Goal: Task Accomplishment & Management: Manage account settings

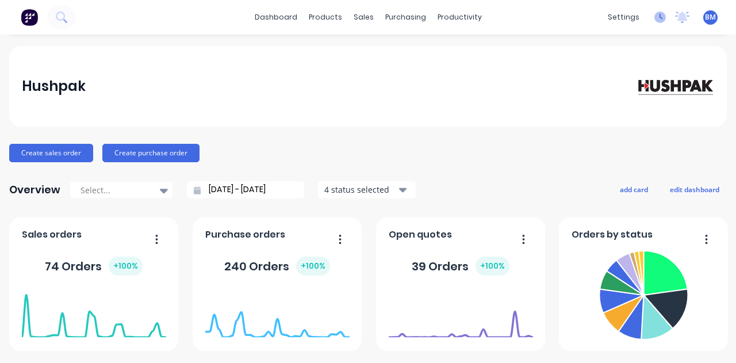
click at [654, 20] on icon at bounding box center [659, 16] width 11 height 11
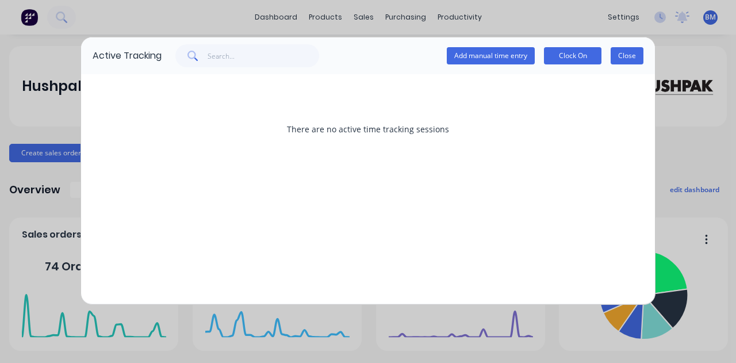
click at [620, 56] on button "Close" at bounding box center [626, 55] width 33 height 17
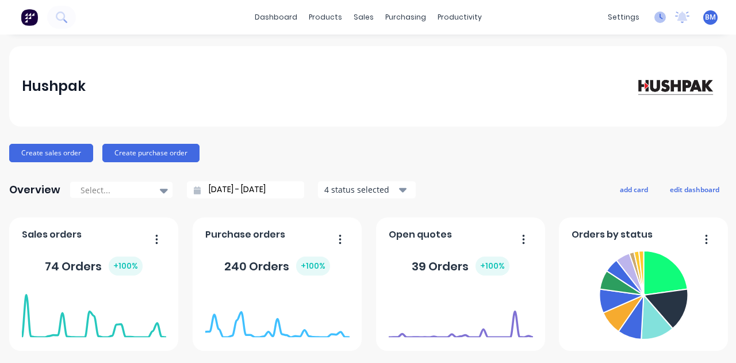
click at [654, 19] on icon at bounding box center [659, 16] width 11 height 11
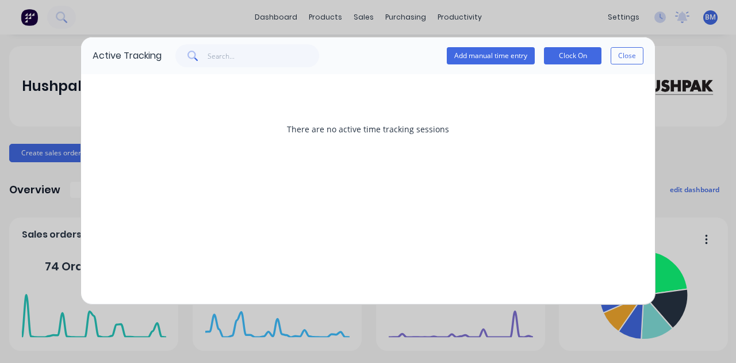
click at [674, 12] on div "Active Tracking Add manual time entry Clock On Close There are no active time t…" at bounding box center [368, 181] width 736 height 363
click at [637, 51] on button "Close" at bounding box center [626, 55] width 33 height 17
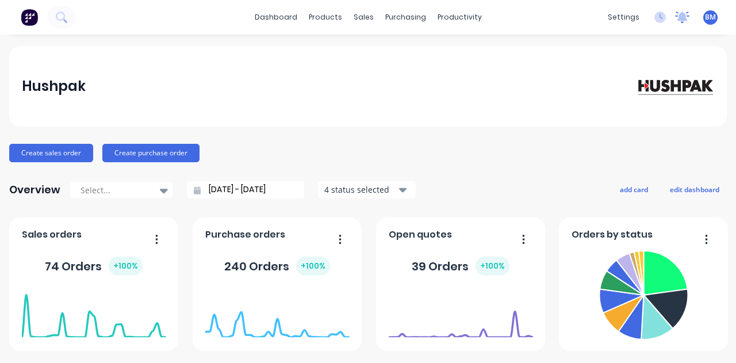
click at [675, 12] on icon at bounding box center [682, 16] width 14 height 11
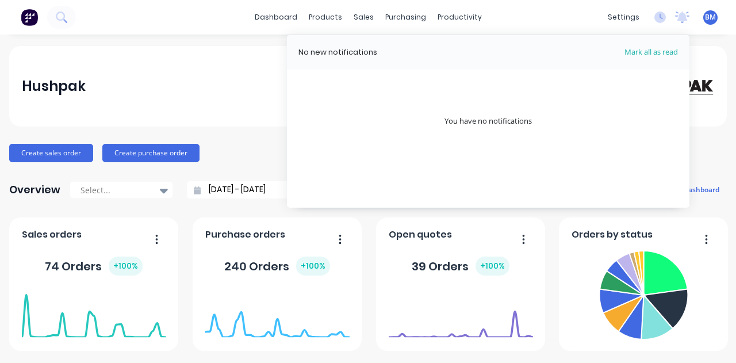
click at [659, 16] on div "settings No new notifications [PERSON_NAME] all as read You have no notificatio…" at bounding box center [669, 17] width 134 height 17
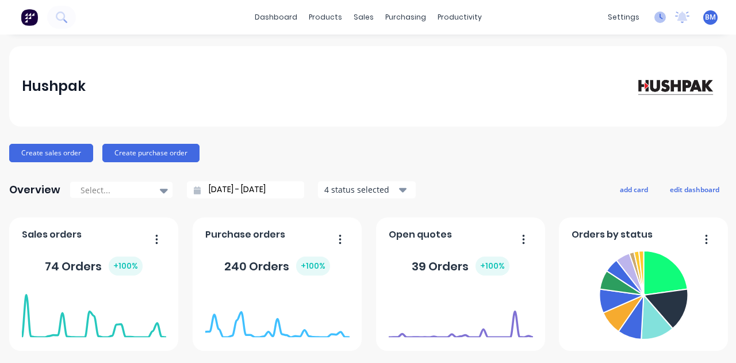
click at [654, 18] on icon at bounding box center [659, 16] width 11 height 11
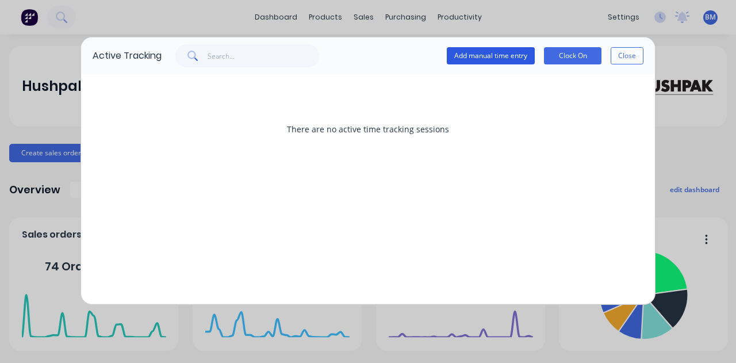
click at [502, 48] on button "Add manual time entry" at bounding box center [491, 55] width 88 height 17
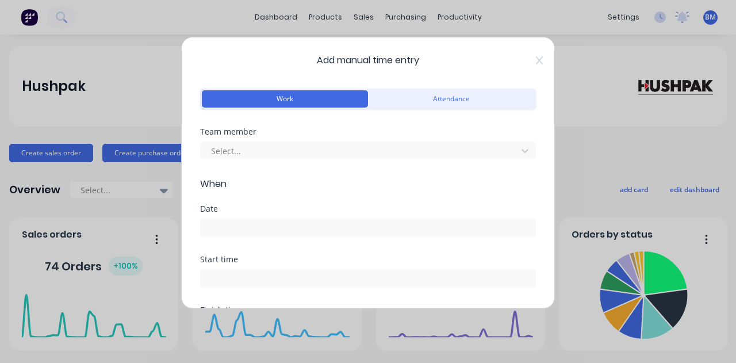
click at [299, 137] on div "Team member Select..." at bounding box center [368, 143] width 336 height 31
click at [295, 153] on div at bounding box center [360, 151] width 301 height 14
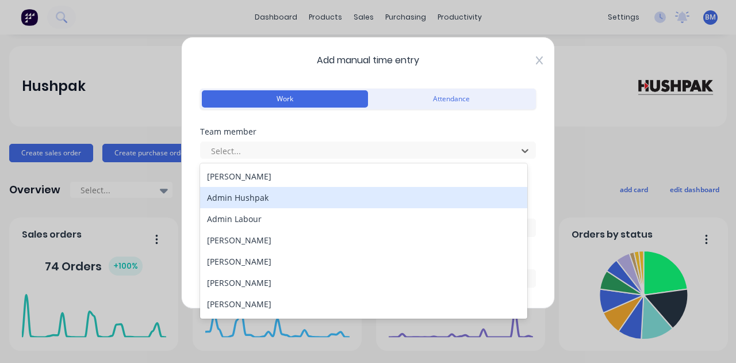
drag, startPoint x: 537, startPoint y: 59, endPoint x: 530, endPoint y: 60, distance: 7.6
click at [536, 59] on div "Add manual time entry Work Attendance Team member 32 results available. Use Up …" at bounding box center [368, 173] width 374 height 272
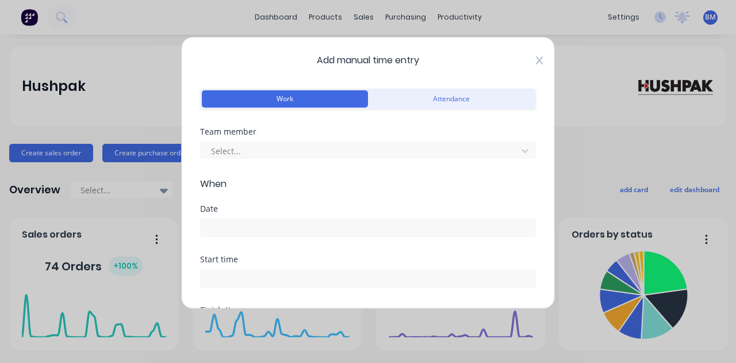
click at [536, 60] on icon at bounding box center [539, 60] width 7 height 9
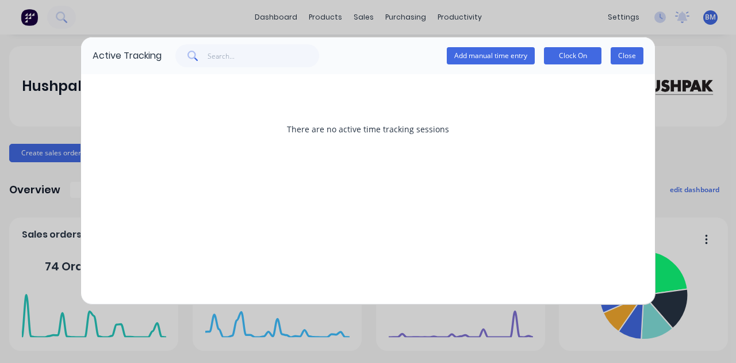
click at [622, 51] on button "Close" at bounding box center [626, 55] width 33 height 17
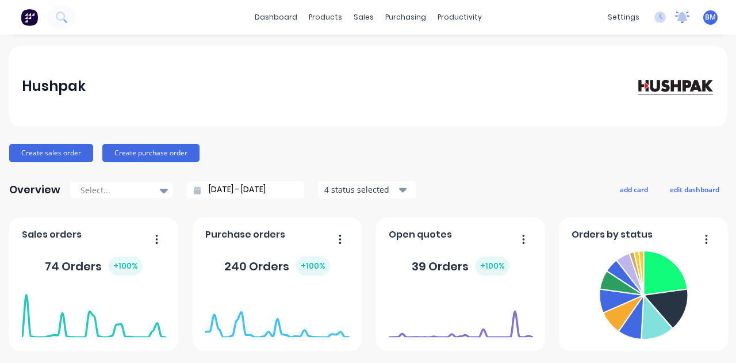
click at [677, 18] on icon at bounding box center [682, 15] width 10 height 9
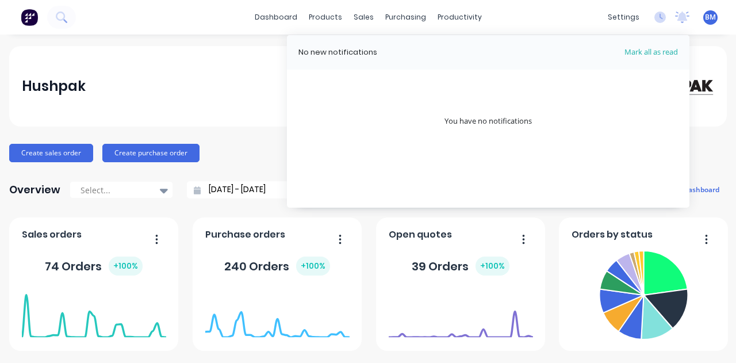
click at [705, 17] on span "BM" at bounding box center [710, 17] width 11 height 10
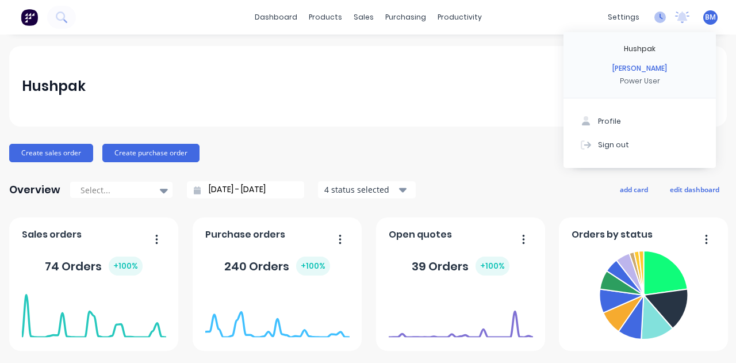
click at [654, 18] on icon at bounding box center [659, 16] width 11 height 11
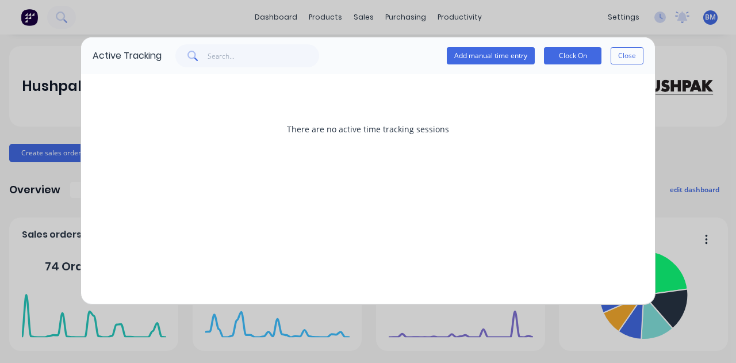
drag, startPoint x: 631, startPoint y: 20, endPoint x: 623, endPoint y: 18, distance: 8.2
click at [629, 20] on div "Active Tracking Add manual time entry Clock On Close There are no active time t…" at bounding box center [368, 181] width 736 height 363
click at [622, 18] on div "Active Tracking Add manual time entry Clock On Close There are no active time t…" at bounding box center [368, 181] width 736 height 363
click at [629, 55] on button "Close" at bounding box center [626, 55] width 33 height 17
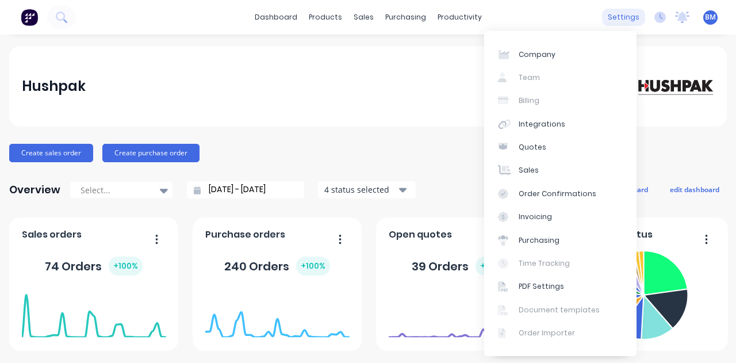
click at [618, 24] on div "settings" at bounding box center [623, 17] width 43 height 17
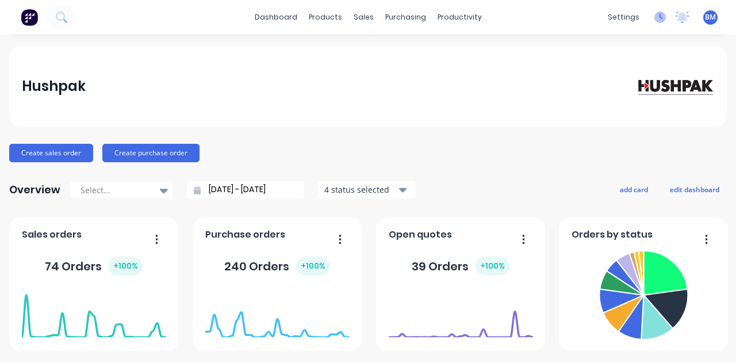
click at [654, 19] on icon at bounding box center [659, 16] width 11 height 11
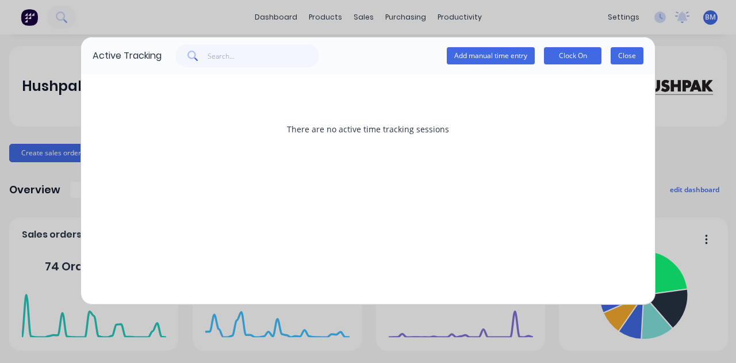
click at [623, 49] on button "Close" at bounding box center [626, 55] width 33 height 17
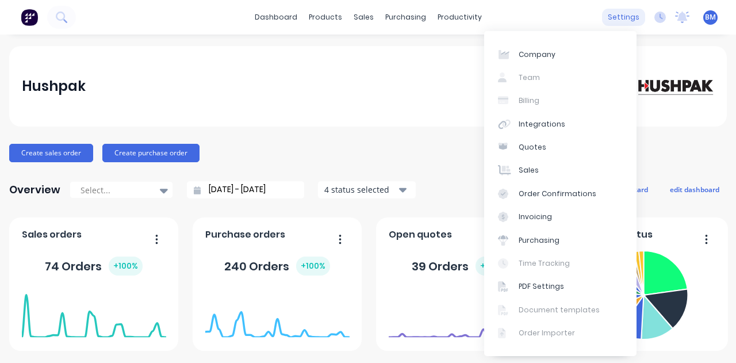
click at [622, 14] on div "settings" at bounding box center [623, 17] width 43 height 17
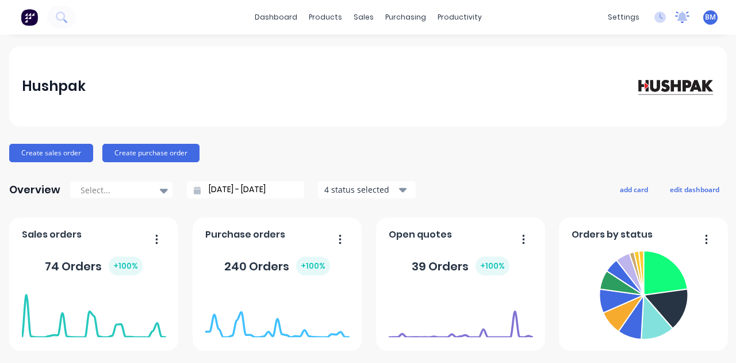
click at [675, 11] on icon at bounding box center [682, 16] width 14 height 11
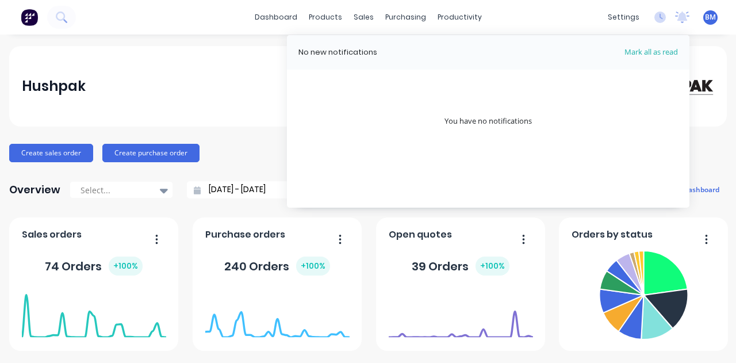
click at [705, 14] on span "BM" at bounding box center [710, 17] width 11 height 10
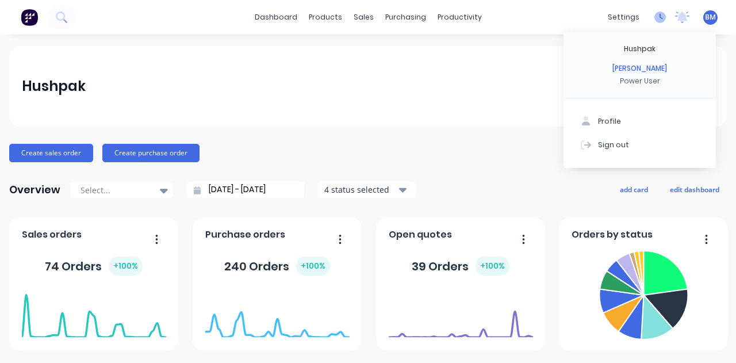
click at [654, 15] on icon at bounding box center [659, 16] width 11 height 11
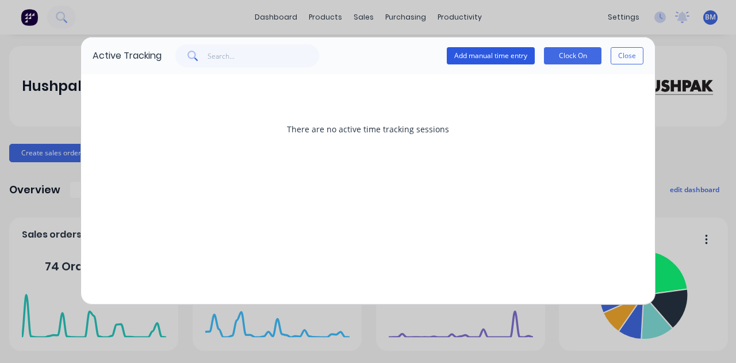
click at [502, 52] on button "Add manual time entry" at bounding box center [491, 55] width 88 height 17
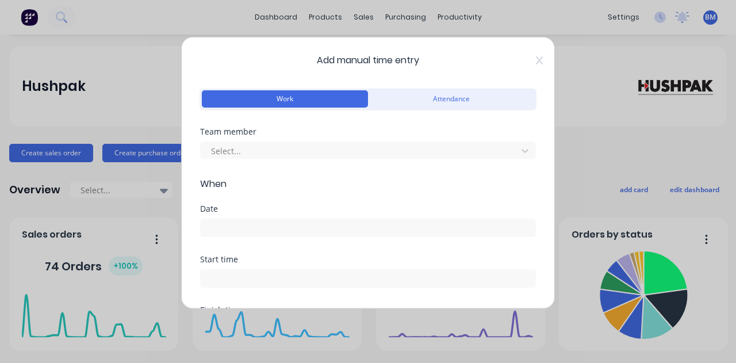
click at [318, 140] on div "Select..." at bounding box center [368, 149] width 336 height 20
click at [316, 154] on div at bounding box center [360, 151] width 301 height 14
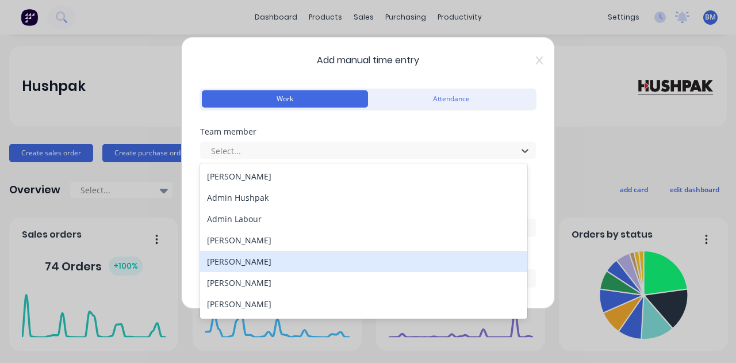
click at [267, 263] on div "[PERSON_NAME]" at bounding box center [363, 261] width 327 height 21
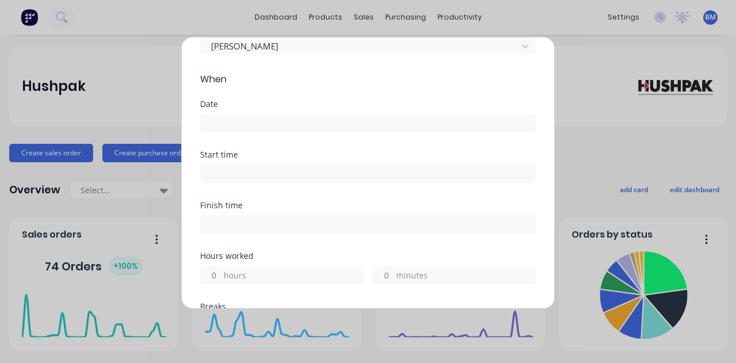
scroll to position [57, 0]
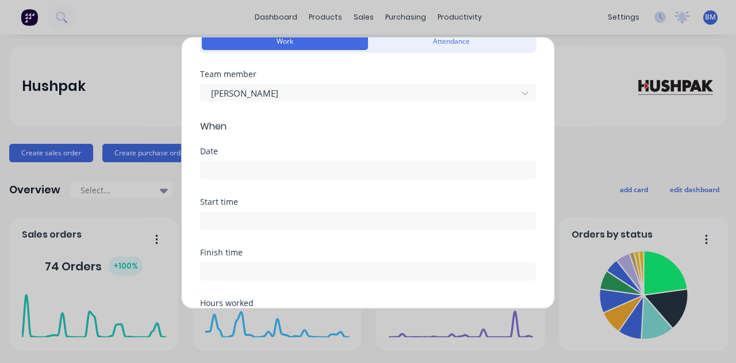
click at [271, 171] on input at bounding box center [368, 169] width 334 height 17
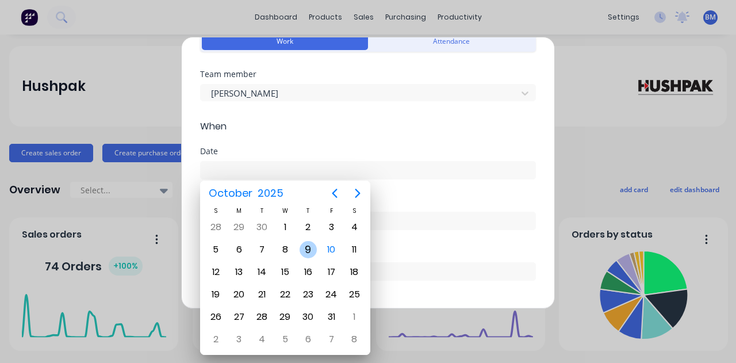
click at [307, 243] on div "9" at bounding box center [307, 249] width 17 height 17
type input "[DATE]"
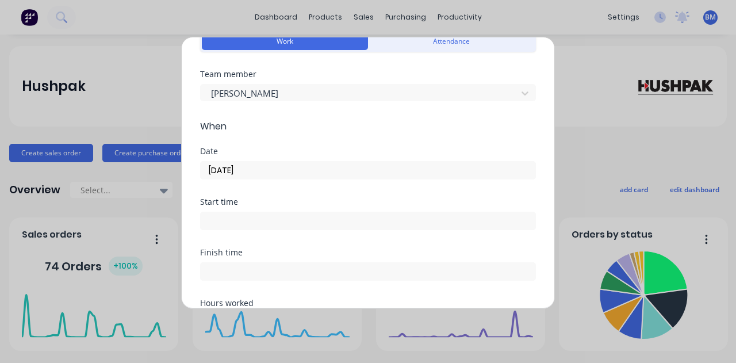
click at [256, 211] on label at bounding box center [368, 220] width 336 height 18
click at [256, 212] on input at bounding box center [368, 220] width 334 height 17
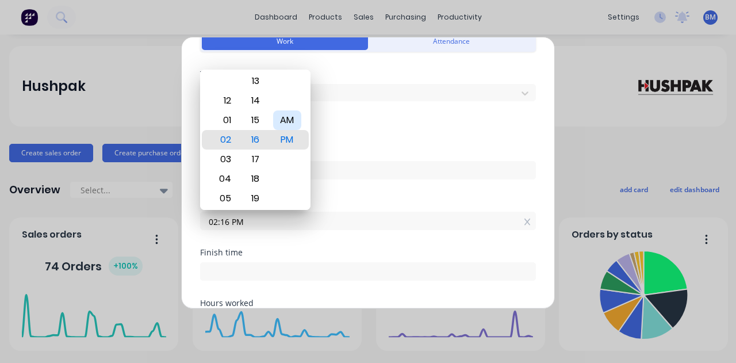
click at [287, 124] on div "AM" at bounding box center [287, 120] width 28 height 20
click at [230, 199] on div "08" at bounding box center [224, 199] width 28 height 20
click at [257, 163] on div "30" at bounding box center [255, 159] width 28 height 20
type input "08:30 AM"
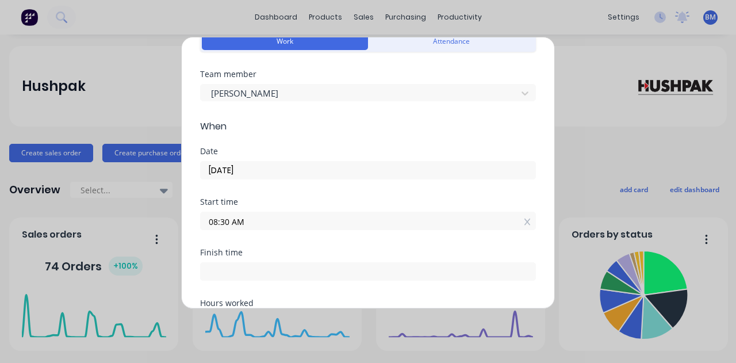
click at [272, 262] on label at bounding box center [368, 271] width 336 height 18
click at [272, 263] on input at bounding box center [368, 271] width 334 height 17
type input "03:16 PM"
type input "6"
type input "46"
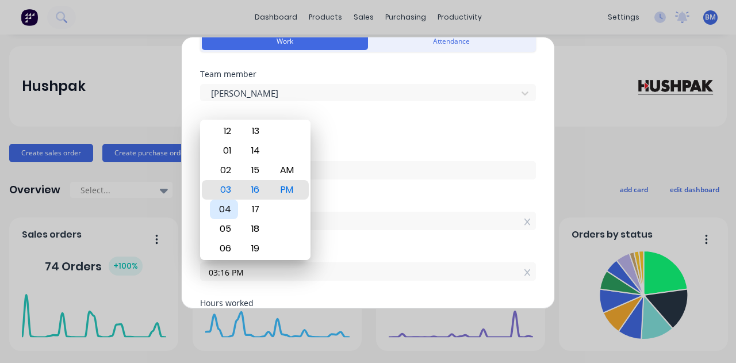
click at [228, 213] on div "04" at bounding box center [224, 209] width 28 height 20
type input "04:16 PM"
type input "7"
type input "04:20 PM"
type input "50"
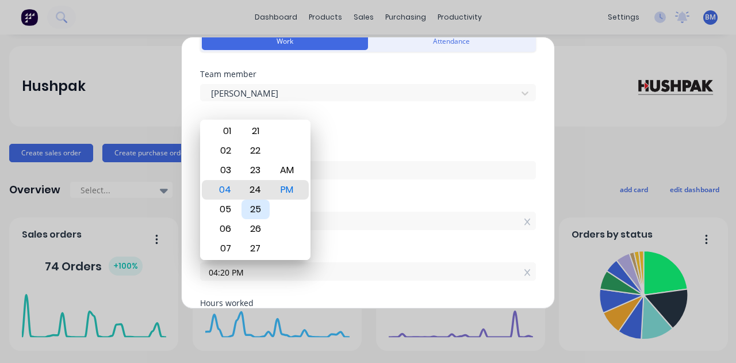
type input "04:24 PM"
type input "54"
type input "04:28 PM"
type input "58"
type input "04:29 PM"
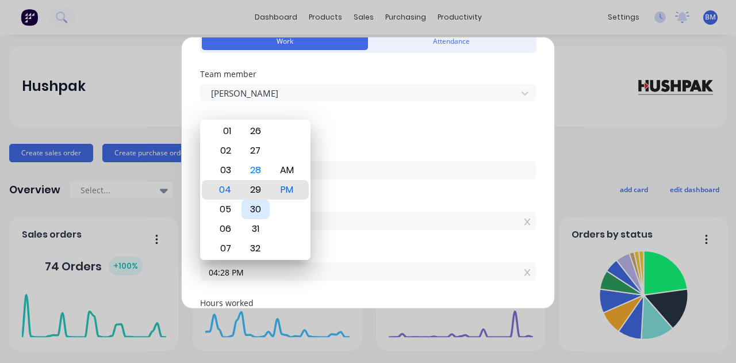
type input "59"
click at [254, 211] on div "30" at bounding box center [255, 209] width 28 height 20
type input "04:30 PM"
type input "8"
type input "0"
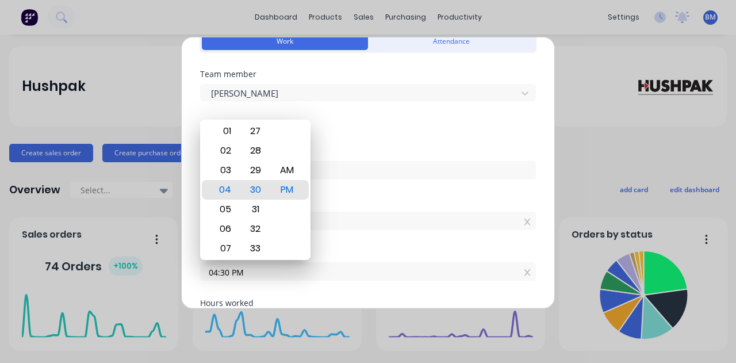
click at [325, 238] on div "Start time 08:30 AM" at bounding box center [368, 223] width 336 height 51
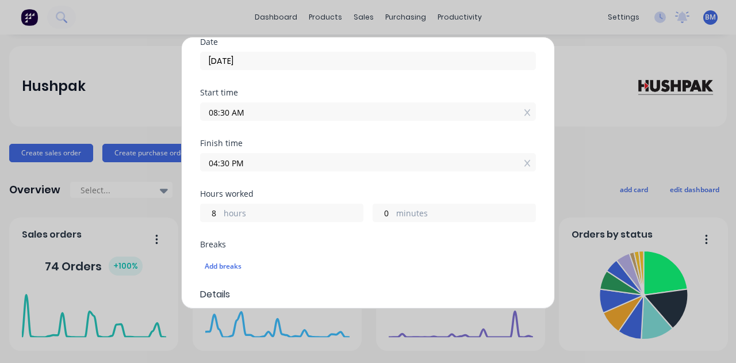
scroll to position [230, 0]
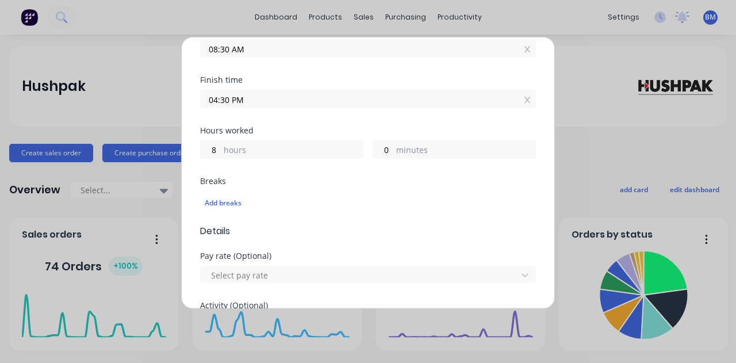
click at [237, 192] on div "Add breaks" at bounding box center [368, 203] width 336 height 24
click at [236, 204] on div "Add breaks" at bounding box center [368, 202] width 326 height 15
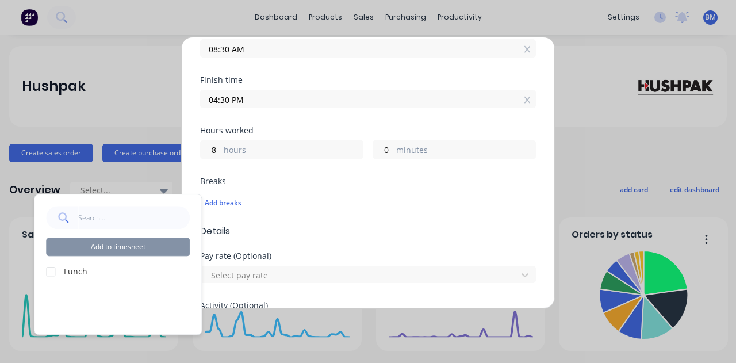
click at [82, 267] on label "Lunch" at bounding box center [127, 271] width 126 height 12
click at [304, 220] on div "Breaks Add breaks" at bounding box center [368, 200] width 336 height 47
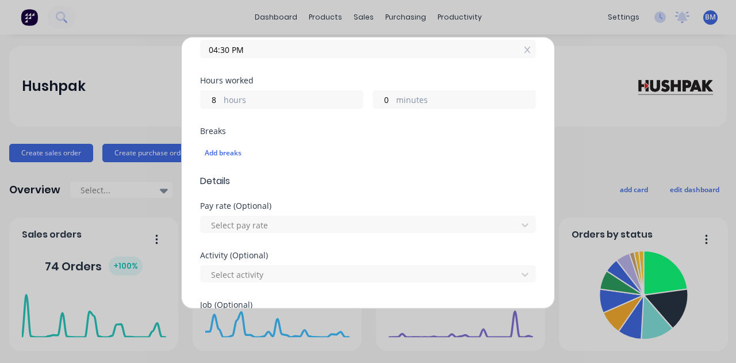
scroll to position [345, 0]
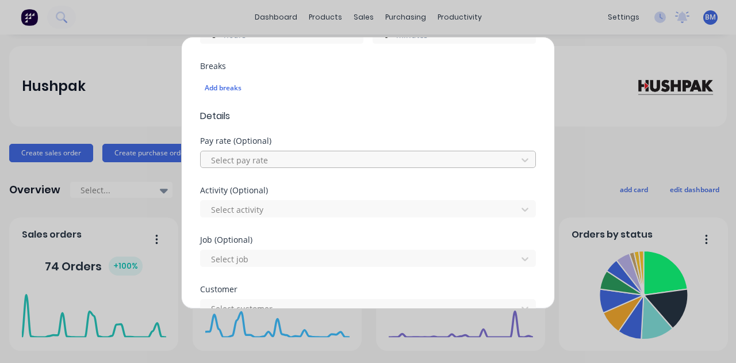
click at [294, 161] on div at bounding box center [360, 160] width 301 height 14
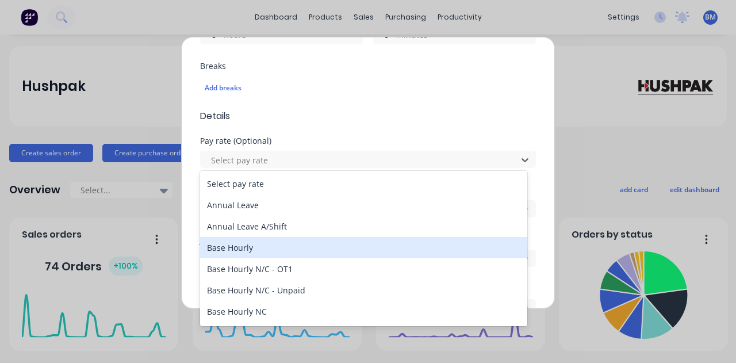
click at [285, 250] on div "Base Hourly" at bounding box center [363, 247] width 327 height 21
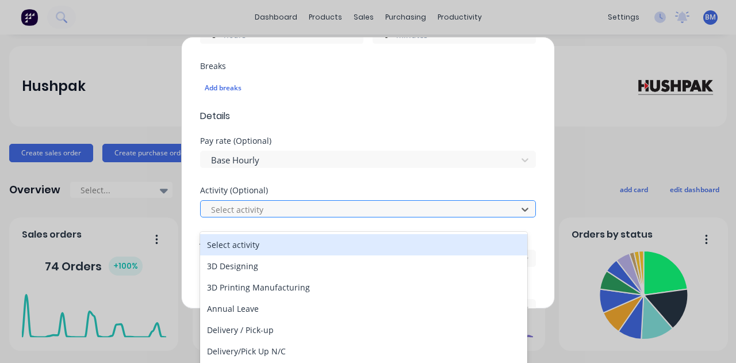
click at [294, 210] on div at bounding box center [360, 209] width 301 height 14
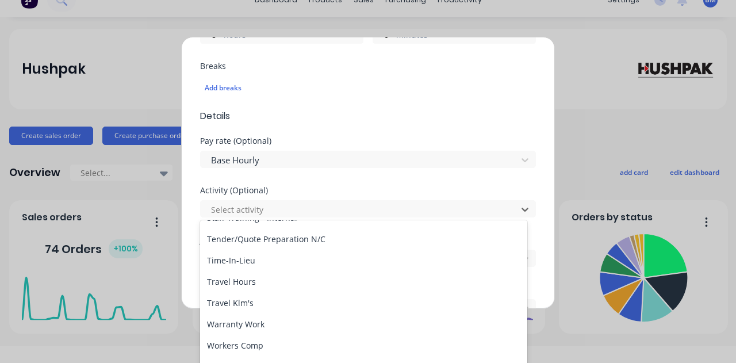
scroll to position [551, 0]
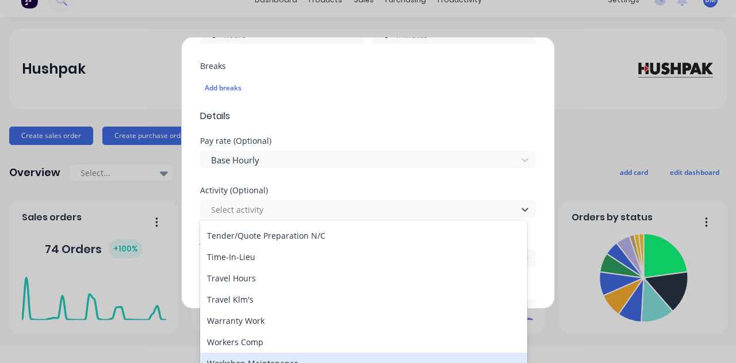
click at [256, 360] on div "Workshop Maintenance" at bounding box center [363, 362] width 327 height 21
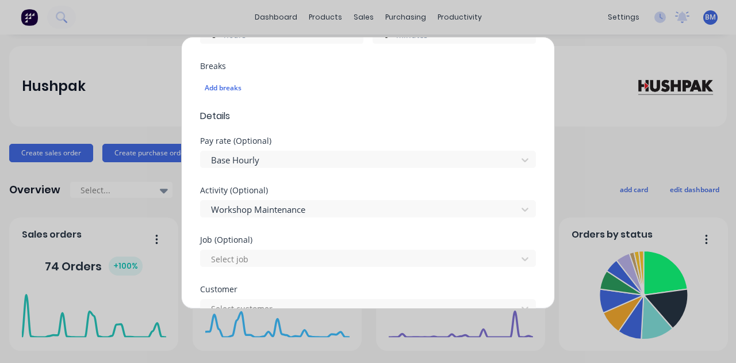
scroll to position [0, 0]
click at [284, 219] on div "Activity (Optional) Workshop Maintenance" at bounding box center [368, 210] width 336 height 49
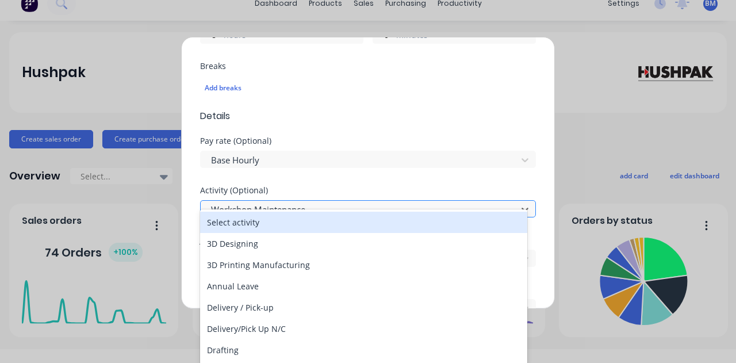
click at [294, 211] on div at bounding box center [360, 209] width 301 height 14
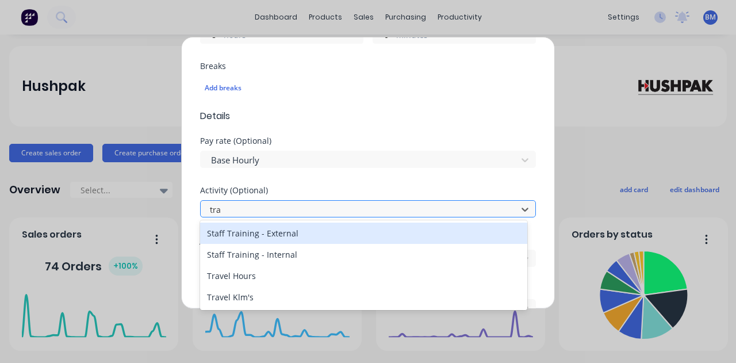
type input "trai"
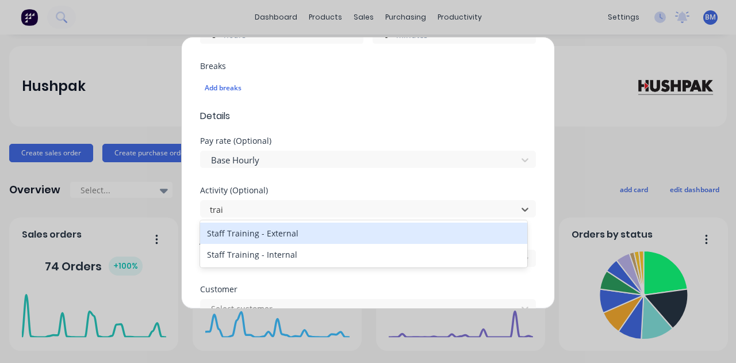
click at [236, 232] on div "Staff Training - External" at bounding box center [363, 232] width 327 height 21
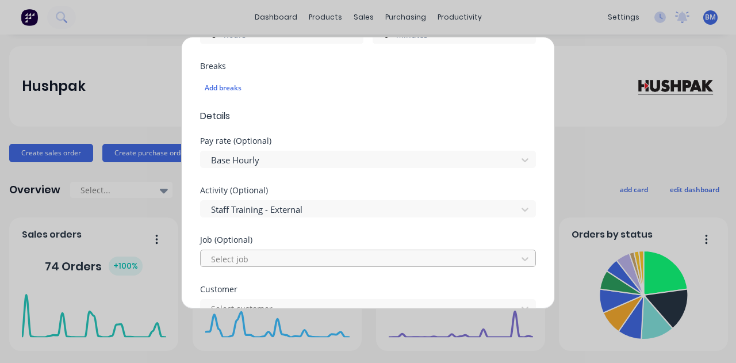
click at [253, 257] on div at bounding box center [360, 259] width 301 height 14
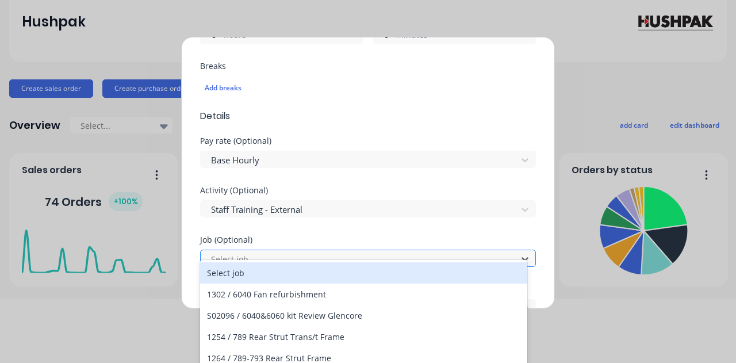
scroll to position [67, 0]
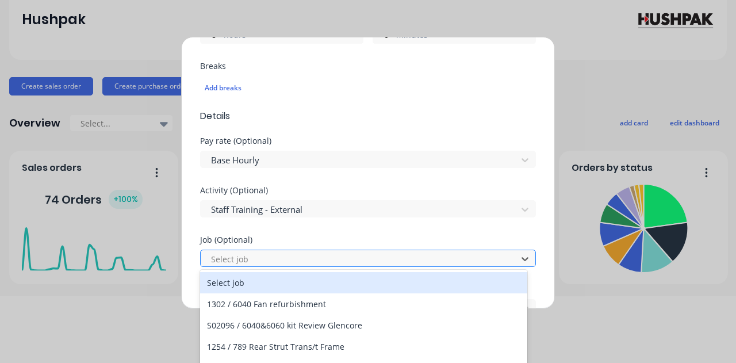
click at [299, 252] on div at bounding box center [360, 259] width 301 height 14
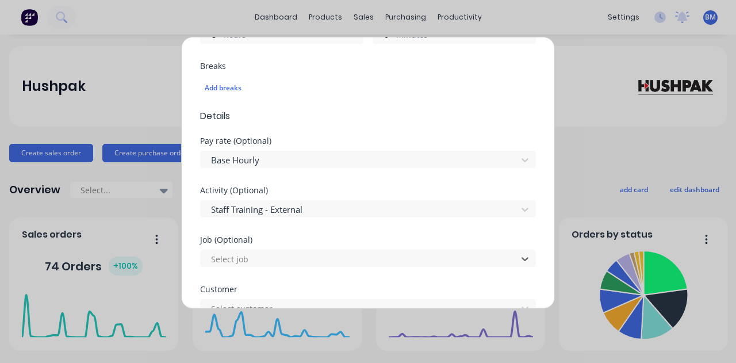
scroll to position [517, 0]
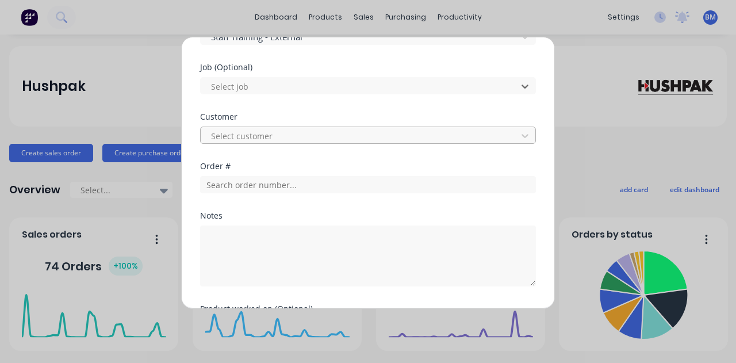
click at [275, 134] on div at bounding box center [360, 136] width 301 height 14
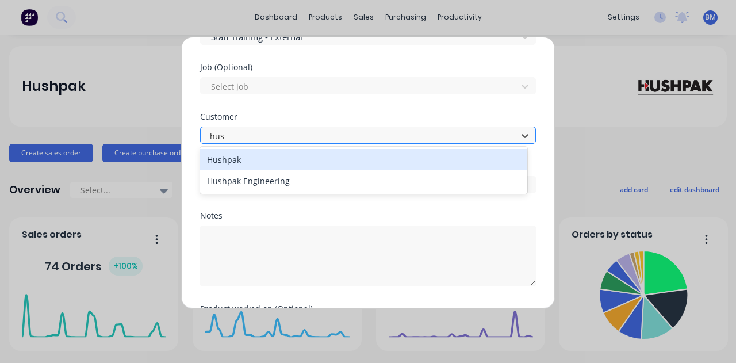
type input "hush"
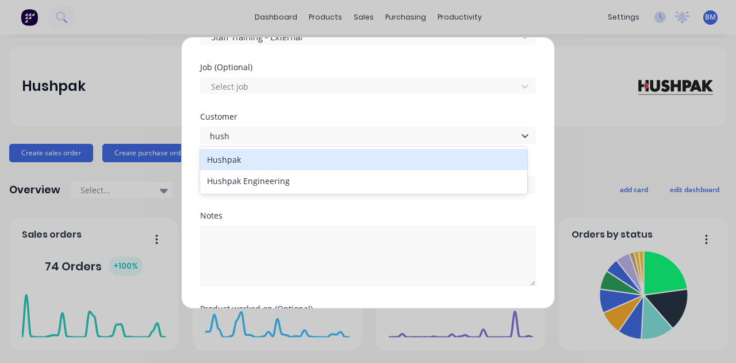
click at [263, 152] on div "Hushpak" at bounding box center [363, 159] width 327 height 21
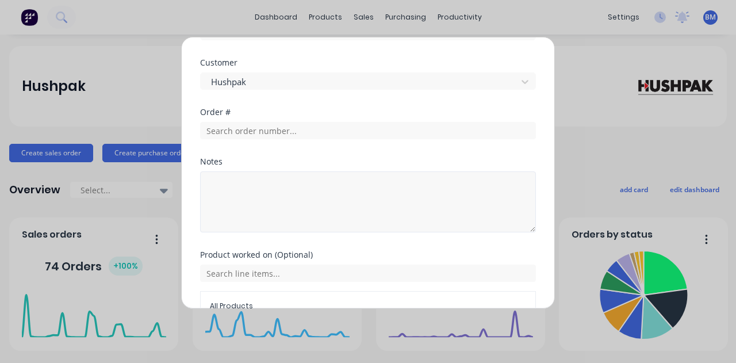
scroll to position [634, 0]
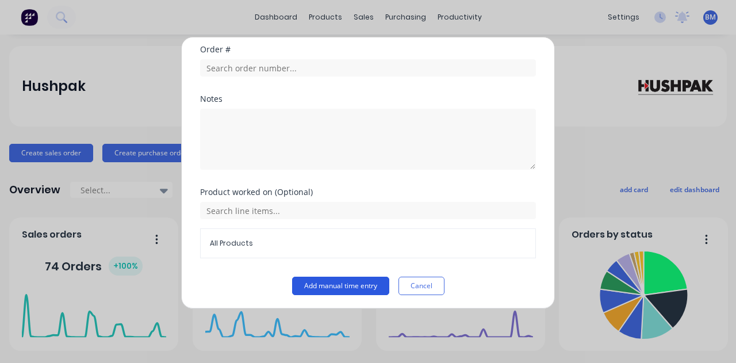
click at [318, 285] on button "Add manual time entry" at bounding box center [340, 285] width 97 height 18
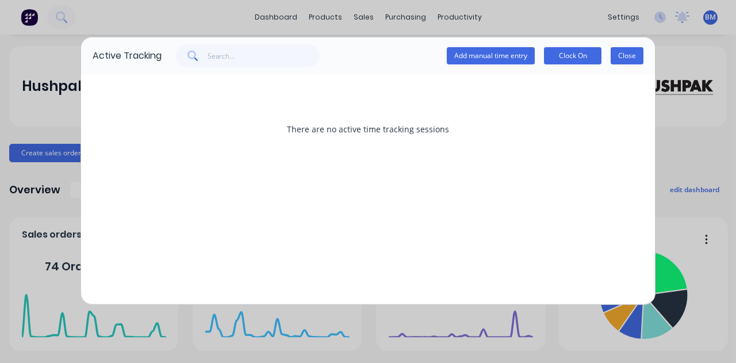
click at [618, 56] on button "Close" at bounding box center [626, 55] width 33 height 17
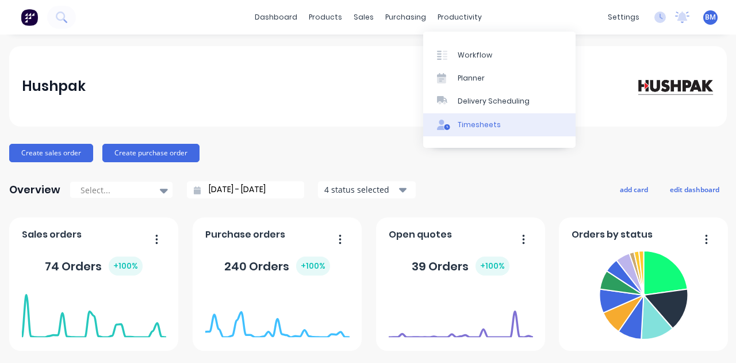
click at [457, 124] on div "Timesheets" at bounding box center [478, 125] width 43 height 10
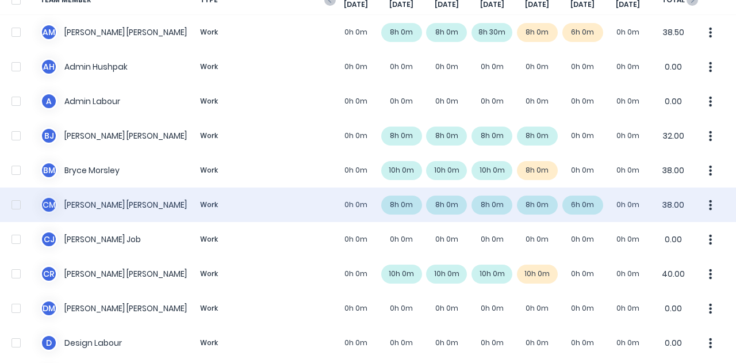
scroll to position [115, 0]
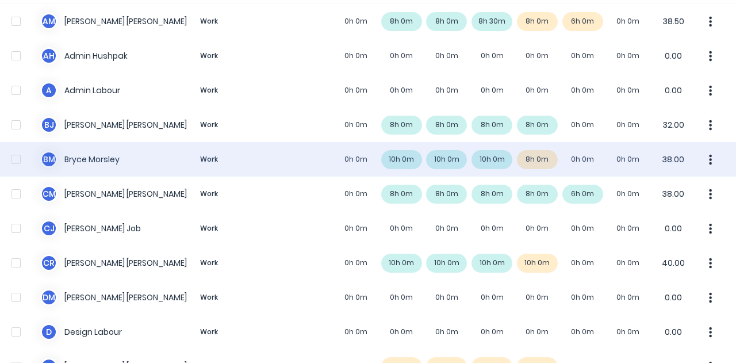
click at [87, 152] on div "B M [PERSON_NAME] Work 0h 0m 10h 0m 10h 0m 10h 0m 8h 0m 0h 0m 0h 0m 38.00" at bounding box center [368, 159] width 736 height 34
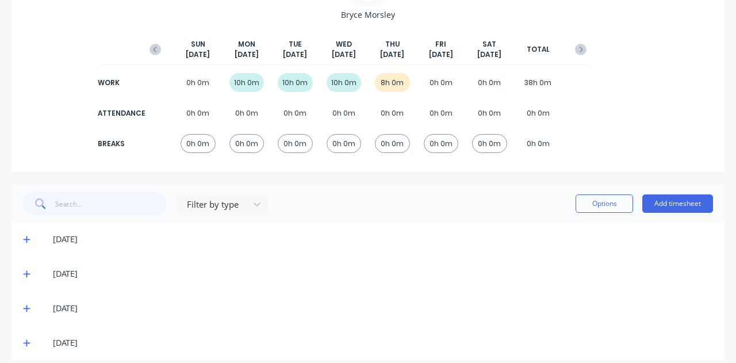
scroll to position [126, 0]
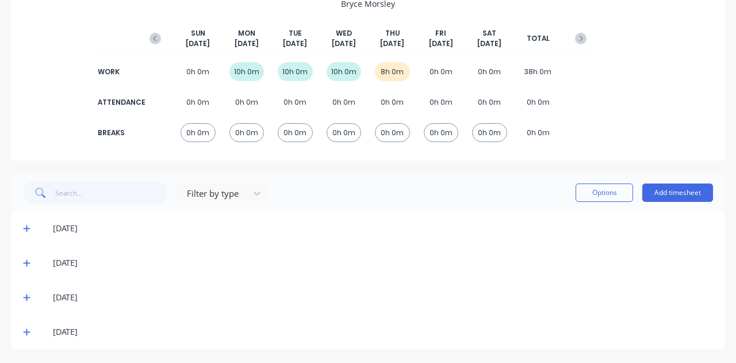
click at [25, 300] on icon at bounding box center [26, 297] width 7 height 8
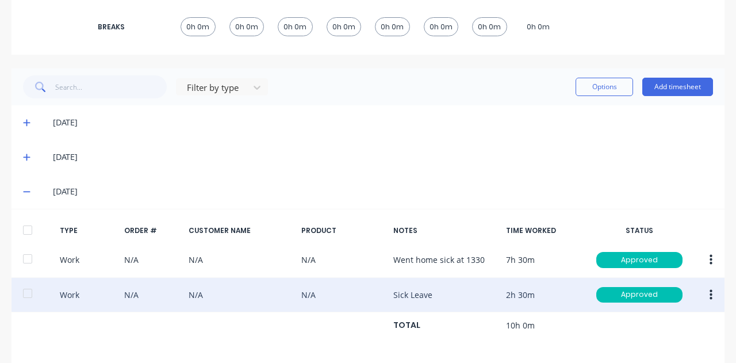
scroll to position [215, 0]
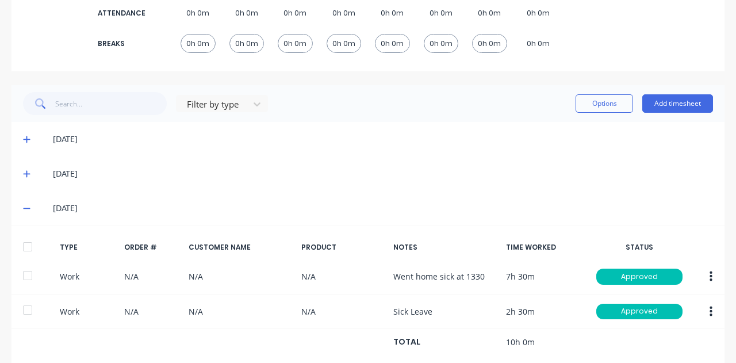
click at [32, 174] on span at bounding box center [28, 173] width 11 height 11
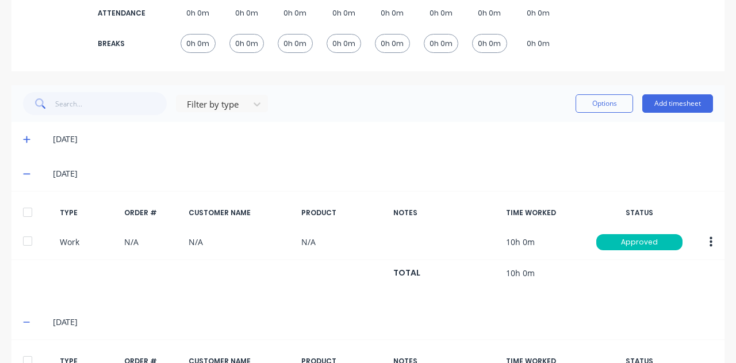
click at [29, 151] on div "[DATE]" at bounding box center [367, 139] width 713 height 34
click at [29, 143] on div "[DATE]" at bounding box center [367, 139] width 713 height 34
click at [29, 137] on icon at bounding box center [26, 139] width 7 height 8
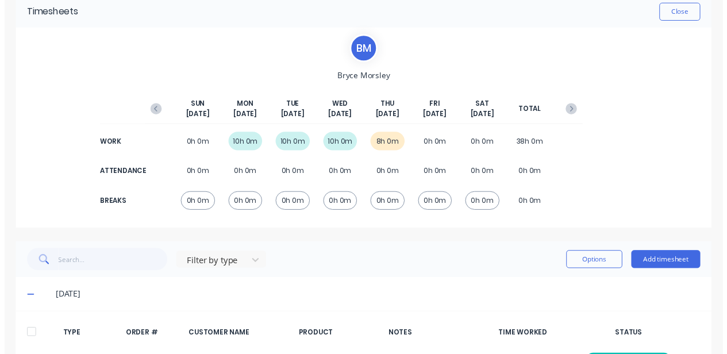
scroll to position [0, 0]
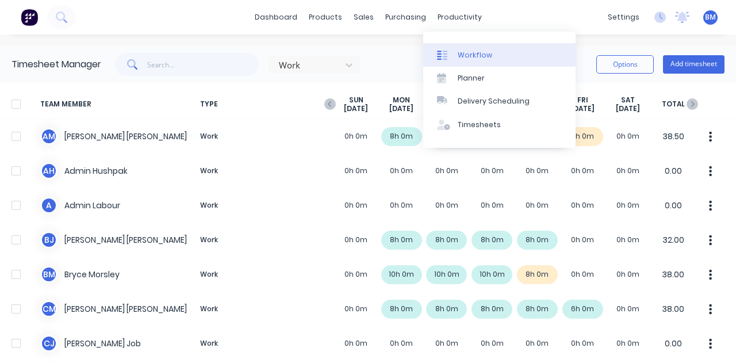
click at [452, 53] on div at bounding box center [445, 55] width 17 height 10
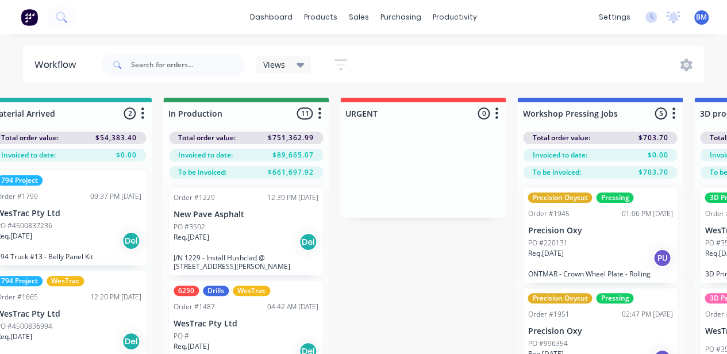
scroll to position [0, 568]
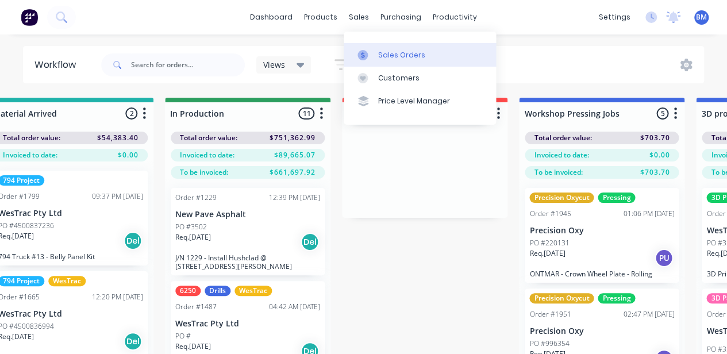
click at [357, 52] on icon at bounding box center [362, 55] width 10 height 10
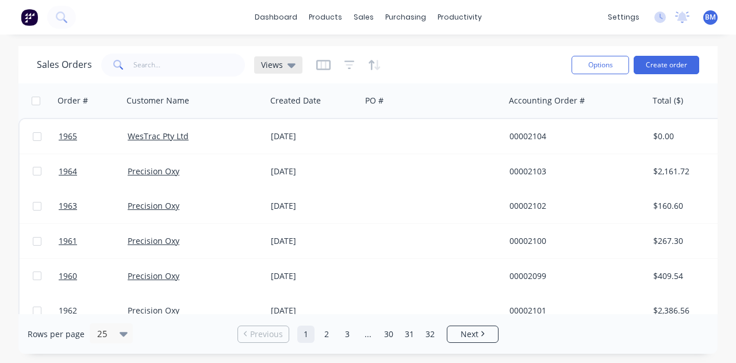
click at [264, 70] on span "Views" at bounding box center [272, 65] width 22 height 12
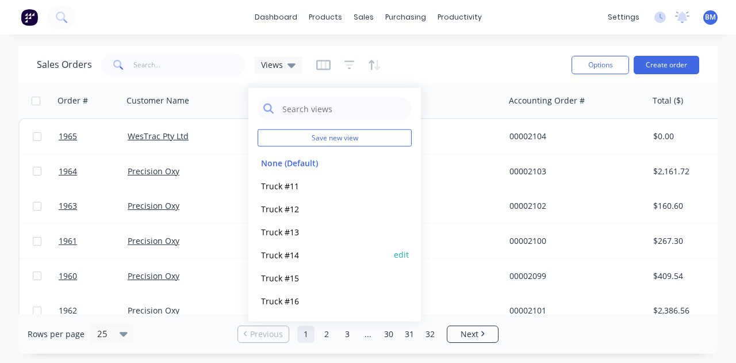
click at [275, 255] on button "Truck #14" at bounding box center [322, 254] width 131 height 13
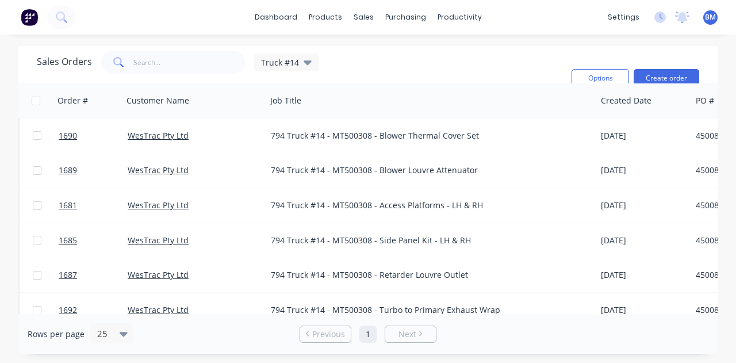
scroll to position [575, 0]
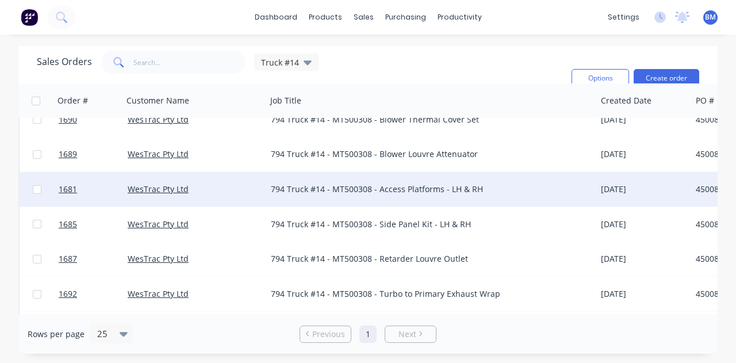
click at [57, 188] on div at bounding box center [88, 189] width 69 height 34
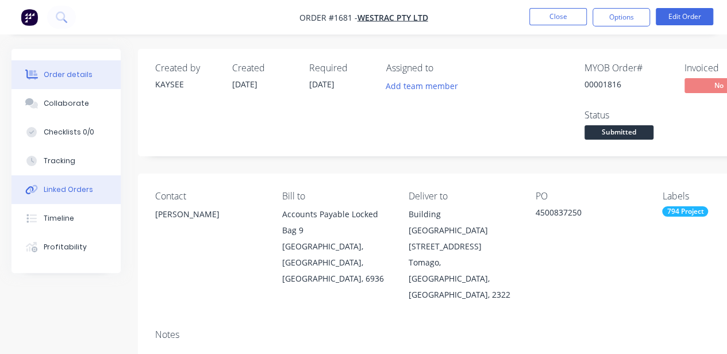
click at [68, 197] on button "Linked Orders" at bounding box center [65, 189] width 109 height 29
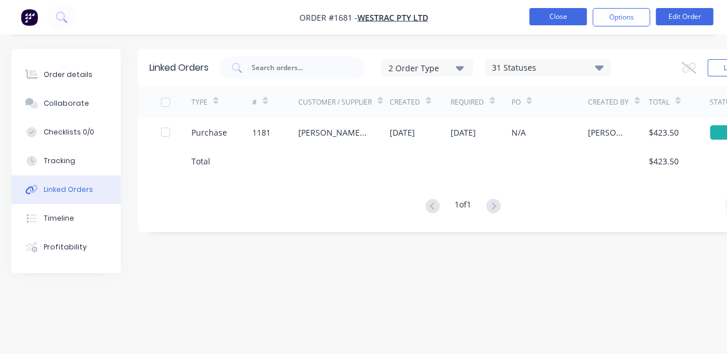
click at [570, 16] on button "Close" at bounding box center [557, 16] width 57 height 17
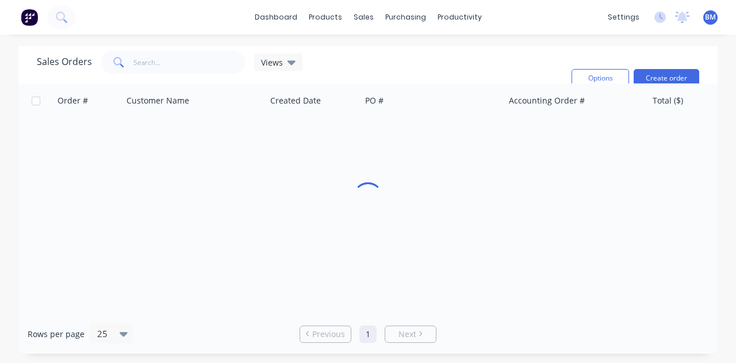
drag, startPoint x: 262, startPoint y: 65, endPoint x: 261, endPoint y: 80, distance: 15.0
click at [263, 65] on span "Views" at bounding box center [272, 62] width 22 height 12
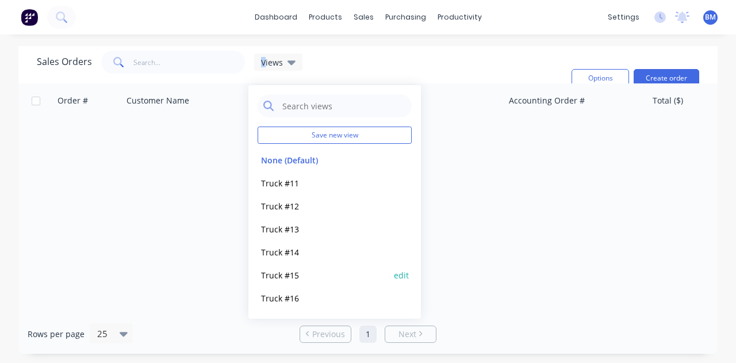
click at [283, 272] on button "Truck #15" at bounding box center [322, 274] width 131 height 13
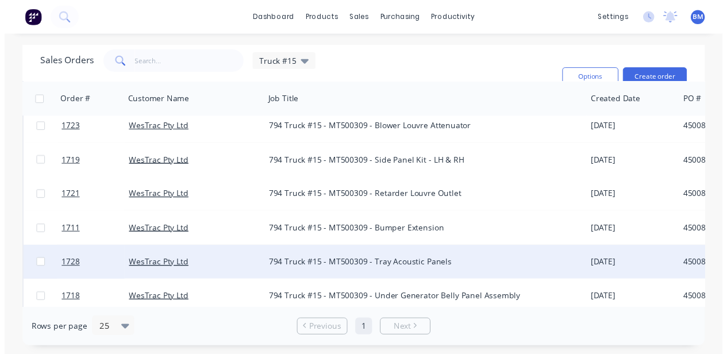
scroll to position [474, 0]
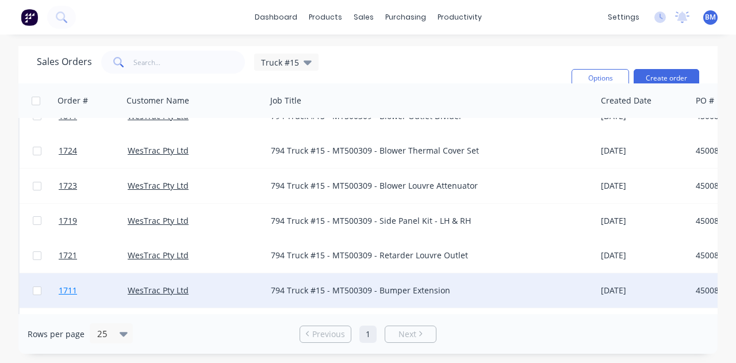
click at [68, 289] on span "1711" at bounding box center [68, 289] width 18 height 11
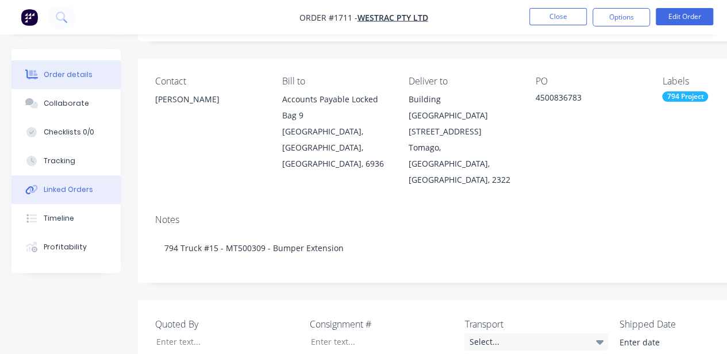
click at [68, 185] on div "Linked Orders" at bounding box center [68, 189] width 49 height 10
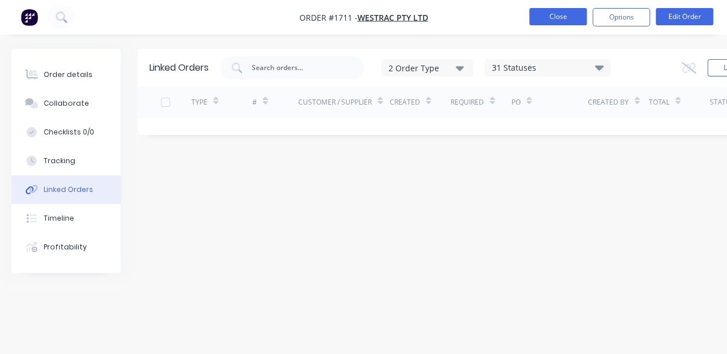
click at [537, 12] on button "Close" at bounding box center [557, 16] width 57 height 17
